Goal: Task Accomplishment & Management: Use online tool/utility

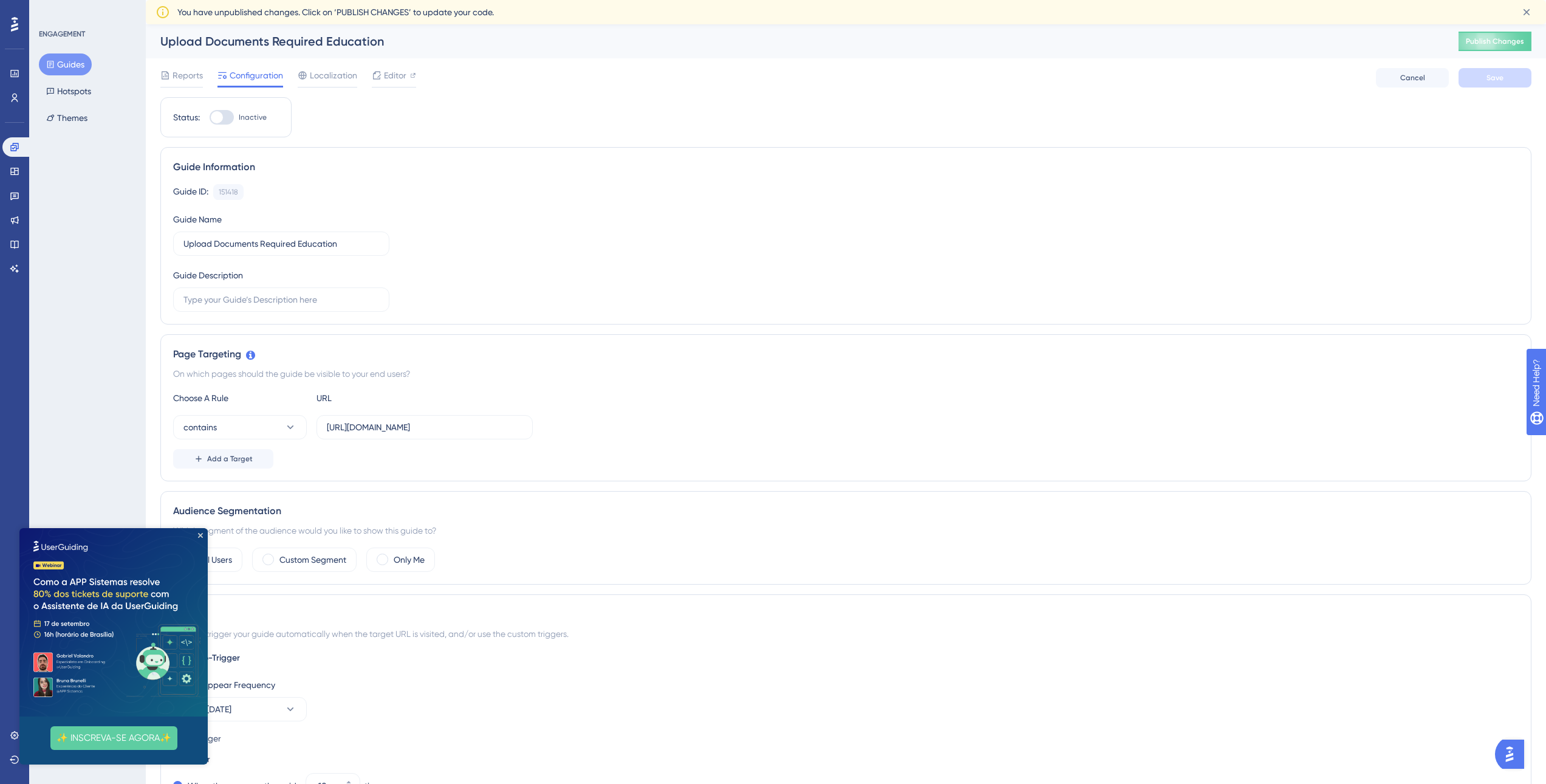
click at [201, 532] on img at bounding box center [113, 622] width 188 height 188
click at [1495, 37] on span "Publish Changes" at bounding box center [1495, 42] width 58 height 10
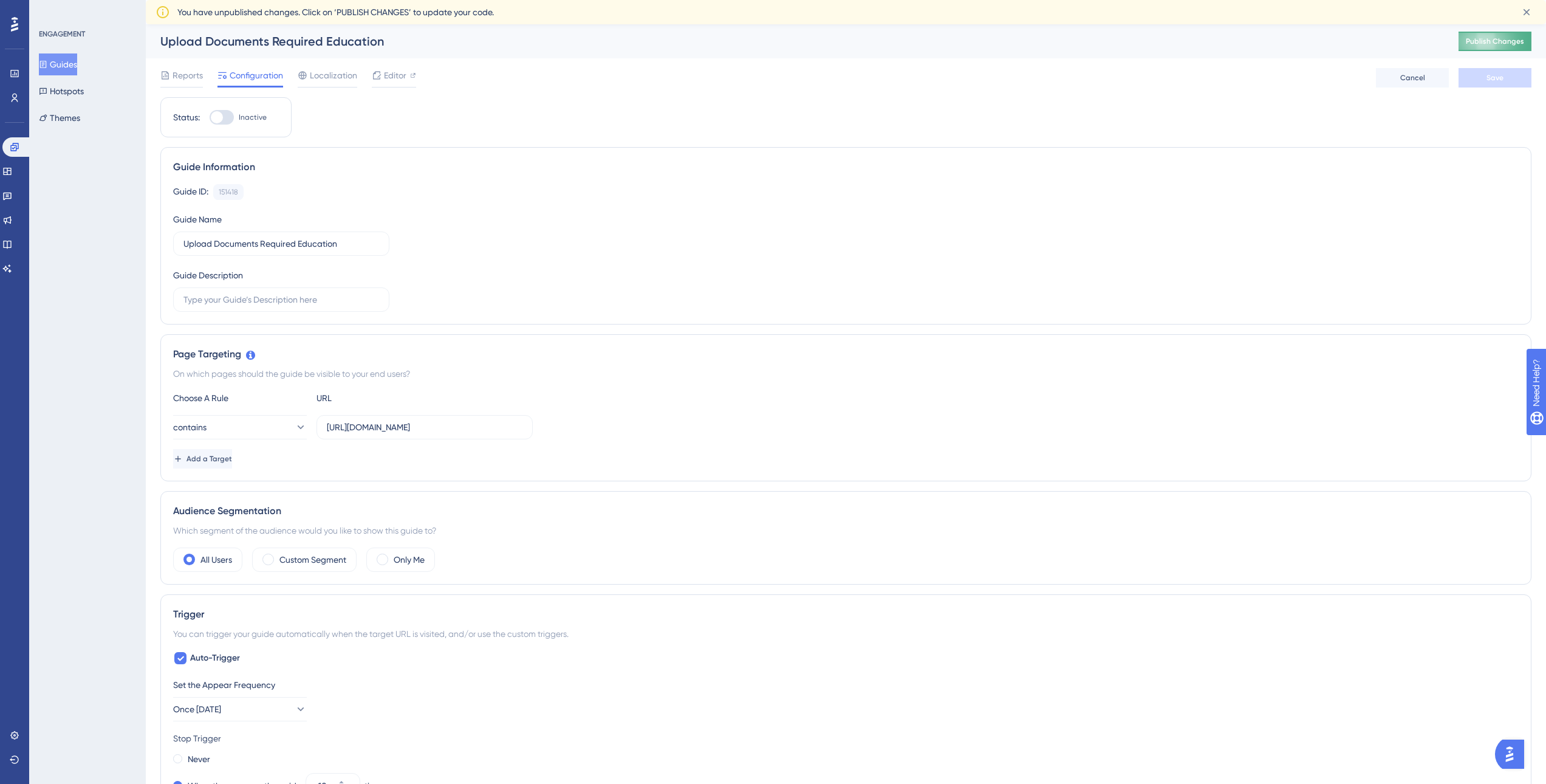
click at [1509, 40] on span "Publish Changes" at bounding box center [1495, 42] width 58 height 10
